Goal: Transaction & Acquisition: Purchase product/service

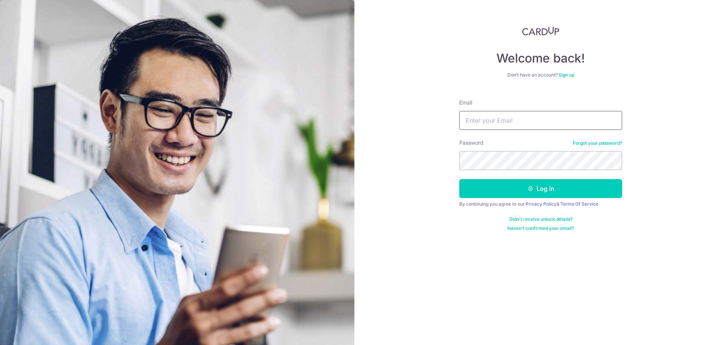
click at [493, 118] on input "Email" at bounding box center [540, 120] width 163 height 19
type input "[EMAIL_ADDRESS][DOMAIN_NAME]"
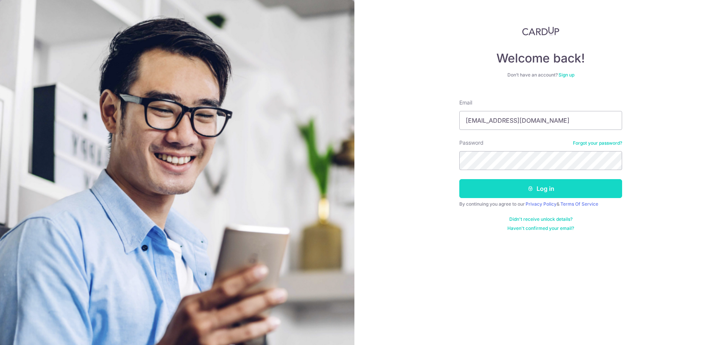
click at [550, 186] on button "Log in" at bounding box center [540, 188] width 163 height 19
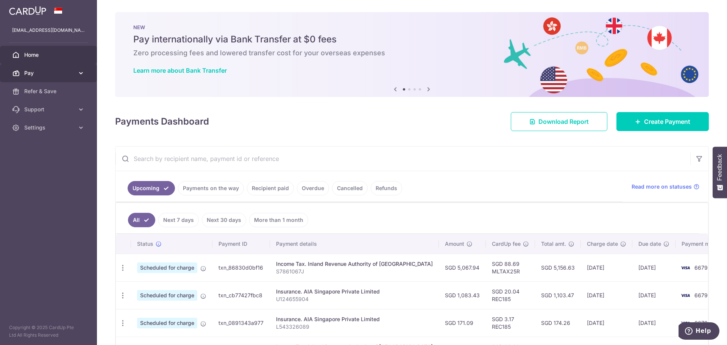
click at [74, 74] on span "Pay" at bounding box center [49, 73] width 50 height 8
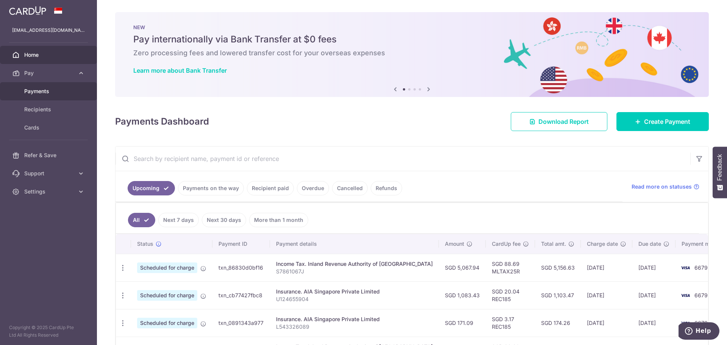
click at [55, 88] on span "Payments" at bounding box center [49, 91] width 50 height 8
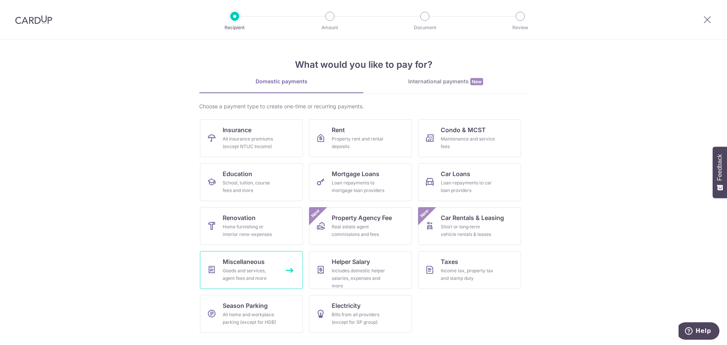
click at [267, 270] on div "Goods and services, agent fees and more" at bounding box center [250, 274] width 55 height 15
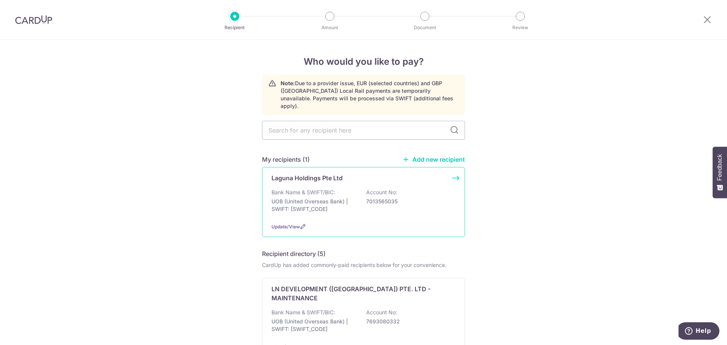
click at [356, 189] on div "Bank Name & SWIFT/BIC: UOB (United Overseas Bank) | SWIFT: UOVBSGSGXXX Account …" at bounding box center [363, 203] width 184 height 28
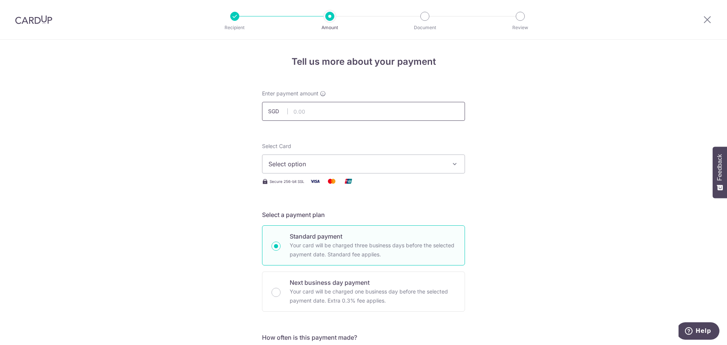
click at [346, 111] on input "text" at bounding box center [363, 111] width 203 height 19
type input "3"
type input "3,849.32"
click at [446, 165] on button "Select option" at bounding box center [363, 163] width 203 height 19
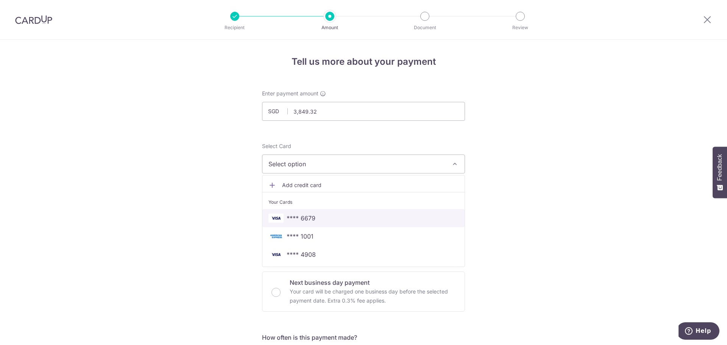
click at [348, 215] on span "**** 6679" at bounding box center [363, 218] width 190 height 9
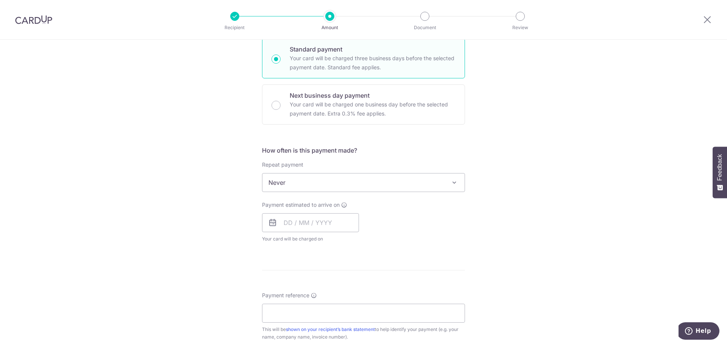
scroll to position [227, 0]
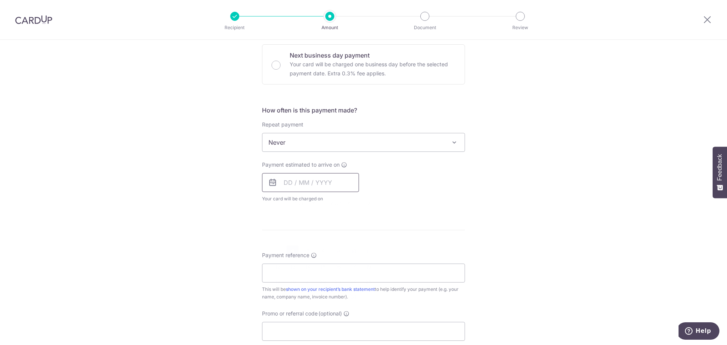
click at [309, 187] on input "text" at bounding box center [310, 182] width 97 height 19
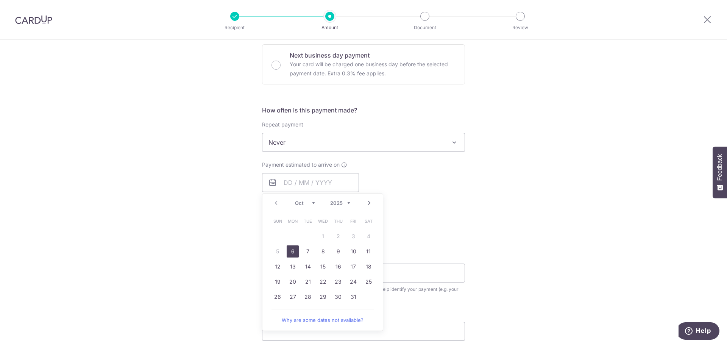
click at [294, 257] on link "6" at bounding box center [293, 251] width 12 height 12
type input "06/10/2025"
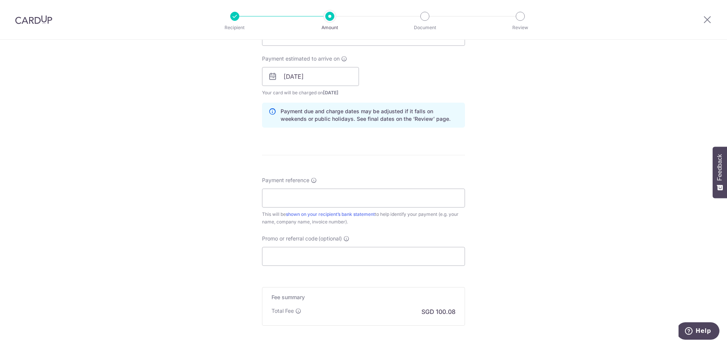
scroll to position [341, 0]
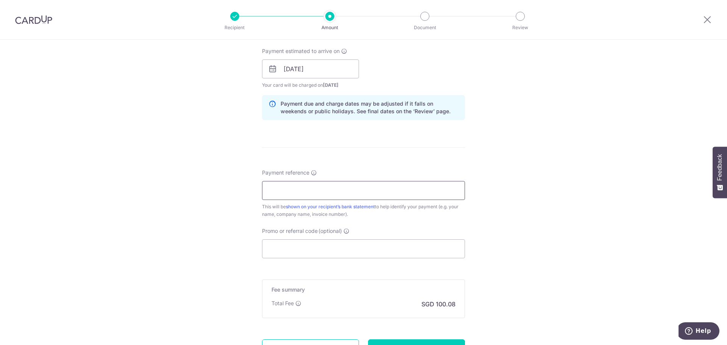
click at [307, 190] on input "Payment reference" at bounding box center [363, 190] width 203 height 19
type input "85335-0"
click at [370, 248] on input "Promo or referral code (optional)" at bounding box center [363, 248] width 203 height 19
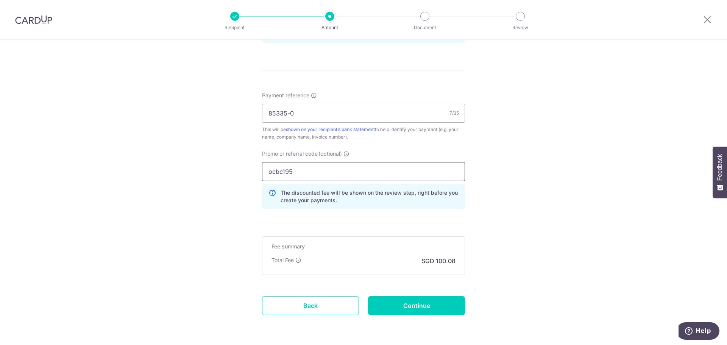
scroll to position [445, 0]
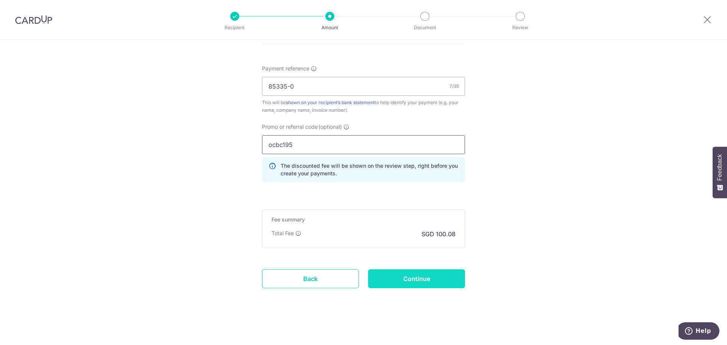
type input "ocbc195"
click at [423, 281] on input "Continue" at bounding box center [416, 278] width 97 height 19
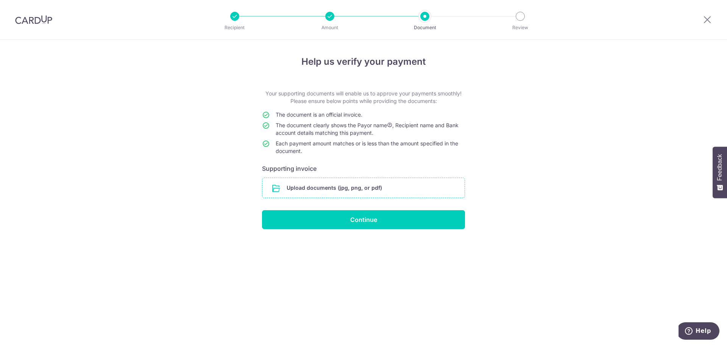
click at [342, 187] on input "file" at bounding box center [363, 188] width 202 height 20
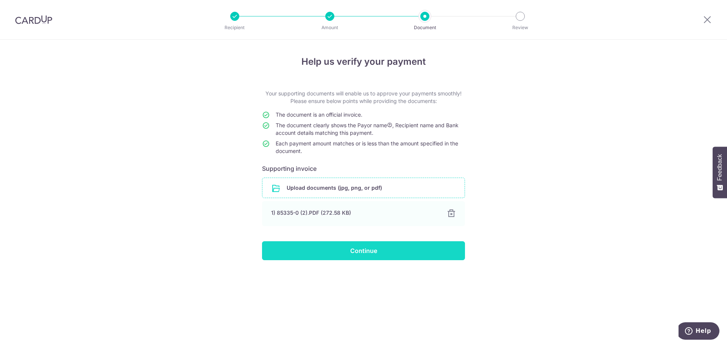
click at [373, 252] on input "Continue" at bounding box center [363, 250] width 203 height 19
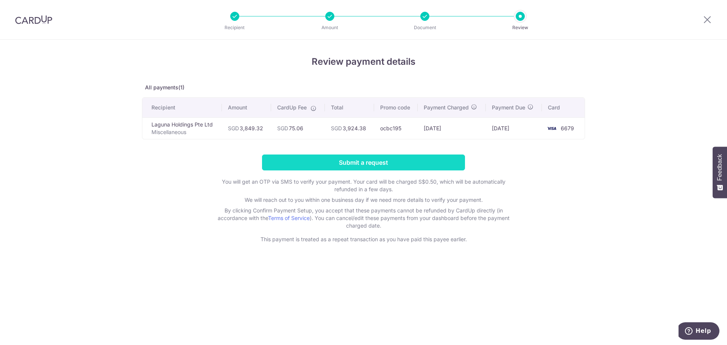
click at [379, 166] on input "Submit a request" at bounding box center [363, 162] width 203 height 16
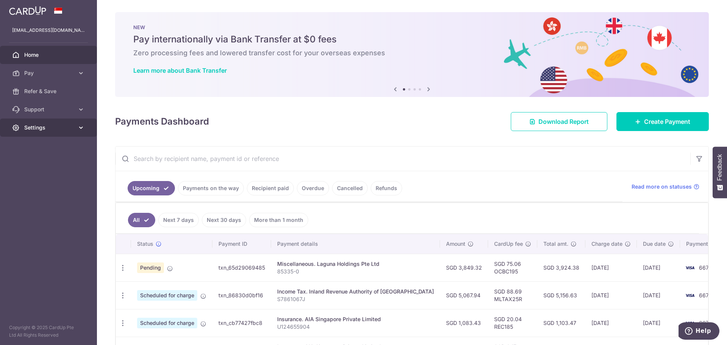
click at [39, 128] on span "Settings" at bounding box center [49, 128] width 50 height 8
click at [44, 165] on span "Logout" at bounding box center [49, 164] width 50 height 8
